Goal: Find contact information: Find contact information

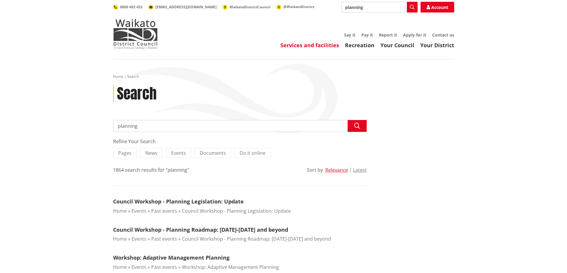
click at [313, 44] on link "Services and facilities" at bounding box center [309, 45] width 59 height 7
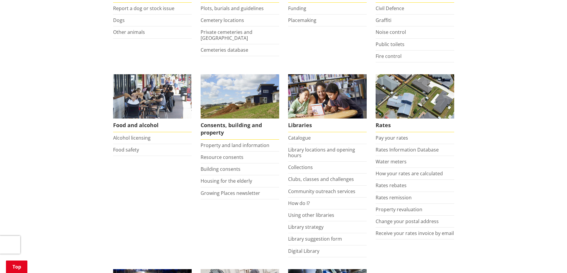
scroll to position [178, 0]
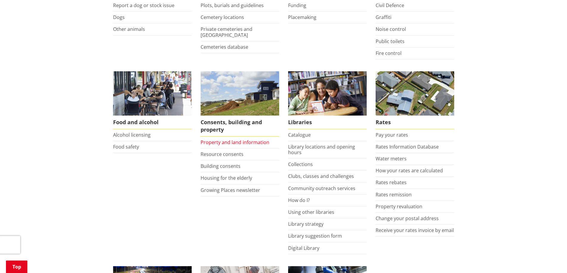
click at [234, 142] on link "Property and land information" at bounding box center [235, 142] width 69 height 7
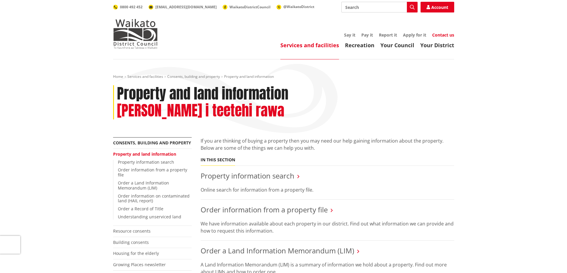
click at [441, 35] on link "Contact us" at bounding box center [443, 35] width 22 height 6
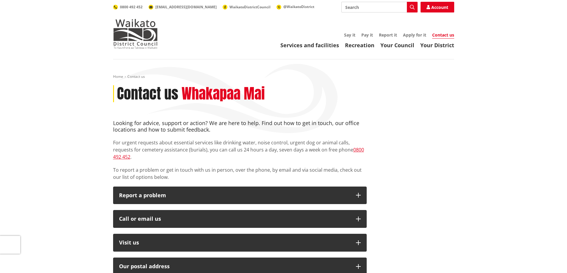
scroll to position [30, 0]
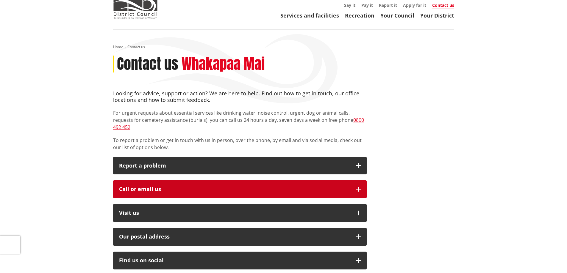
click at [358, 187] on icon "button" at bounding box center [358, 189] width 5 height 5
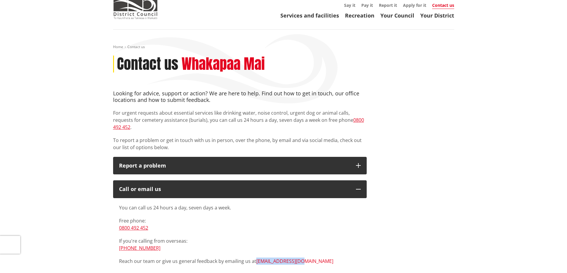
drag, startPoint x: 306, startPoint y: 255, endPoint x: 256, endPoint y: 257, distance: 49.4
click at [256, 258] on p "Reach our team or give us general feedback by emailing us at info@waidc.govt.nz" at bounding box center [240, 261] width 242 height 7
copy link "[EMAIL_ADDRESS][DOMAIN_NAME]"
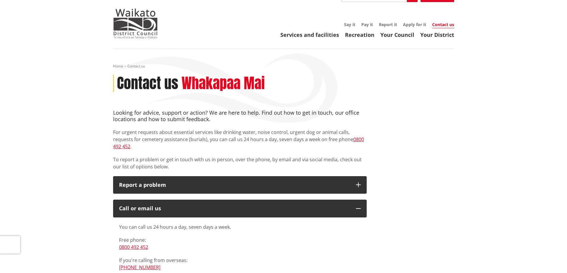
scroll to position [0, 0]
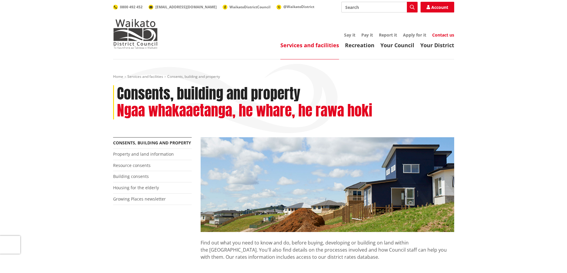
click at [439, 36] on link "Contact us" at bounding box center [443, 35] width 22 height 6
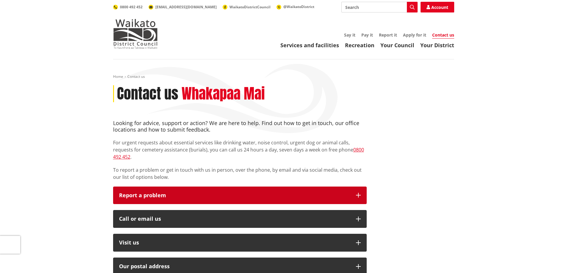
click at [359, 193] on icon "button" at bounding box center [358, 195] width 5 height 5
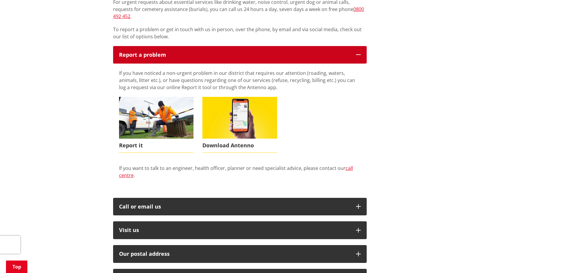
scroll to position [149, 0]
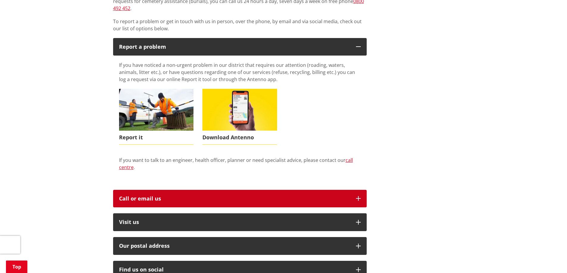
click at [360, 196] on icon "button" at bounding box center [358, 198] width 5 height 5
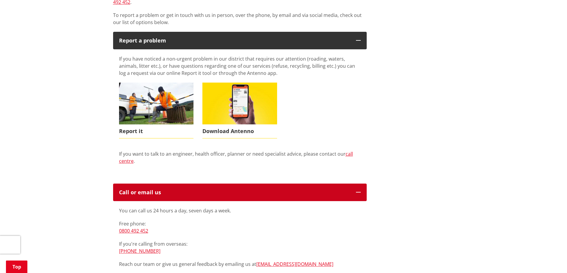
scroll to position [119, 0]
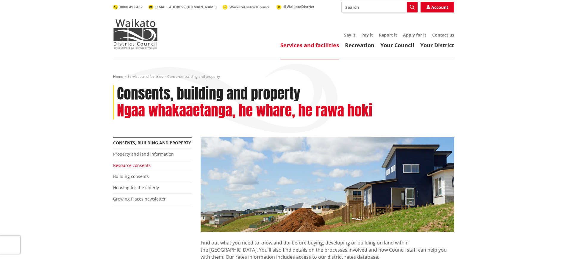
click at [125, 164] on link "Resource consents" at bounding box center [131, 166] width 37 height 6
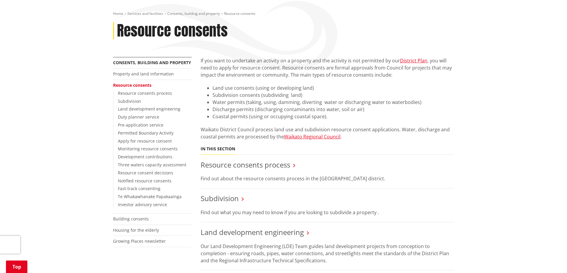
scroll to position [89, 0]
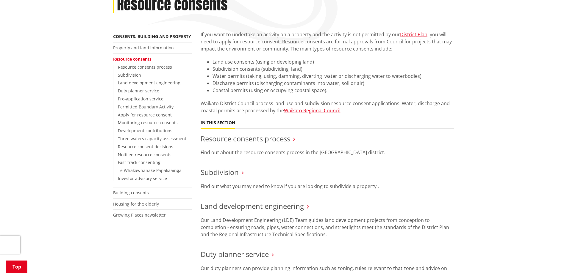
click at [243, 173] on icon at bounding box center [243, 172] width 2 height 5
click at [211, 174] on link "Subdivision" at bounding box center [220, 172] width 38 height 10
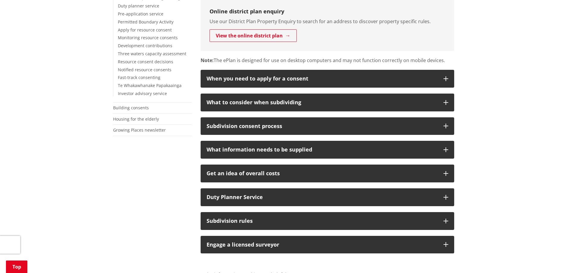
scroll to position [149, 0]
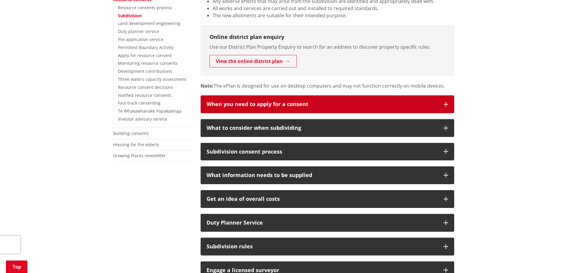
click at [445, 104] on icon "button" at bounding box center [445, 104] width 5 height 5
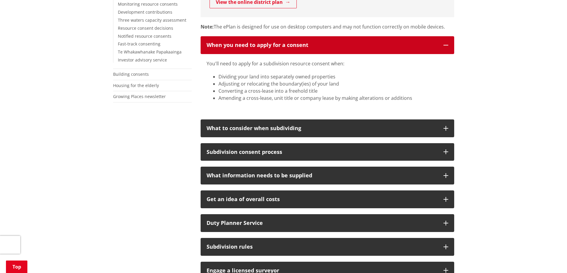
scroll to position [208, 0]
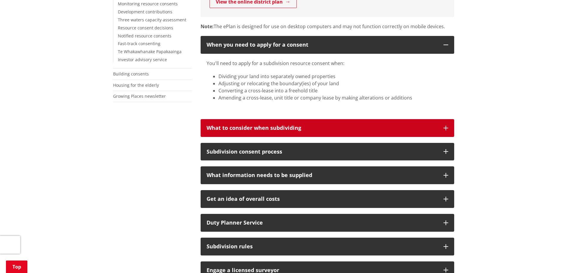
click at [445, 128] on icon "button" at bounding box center [445, 128] width 5 height 5
